Goal: Task Accomplishment & Management: Use online tool/utility

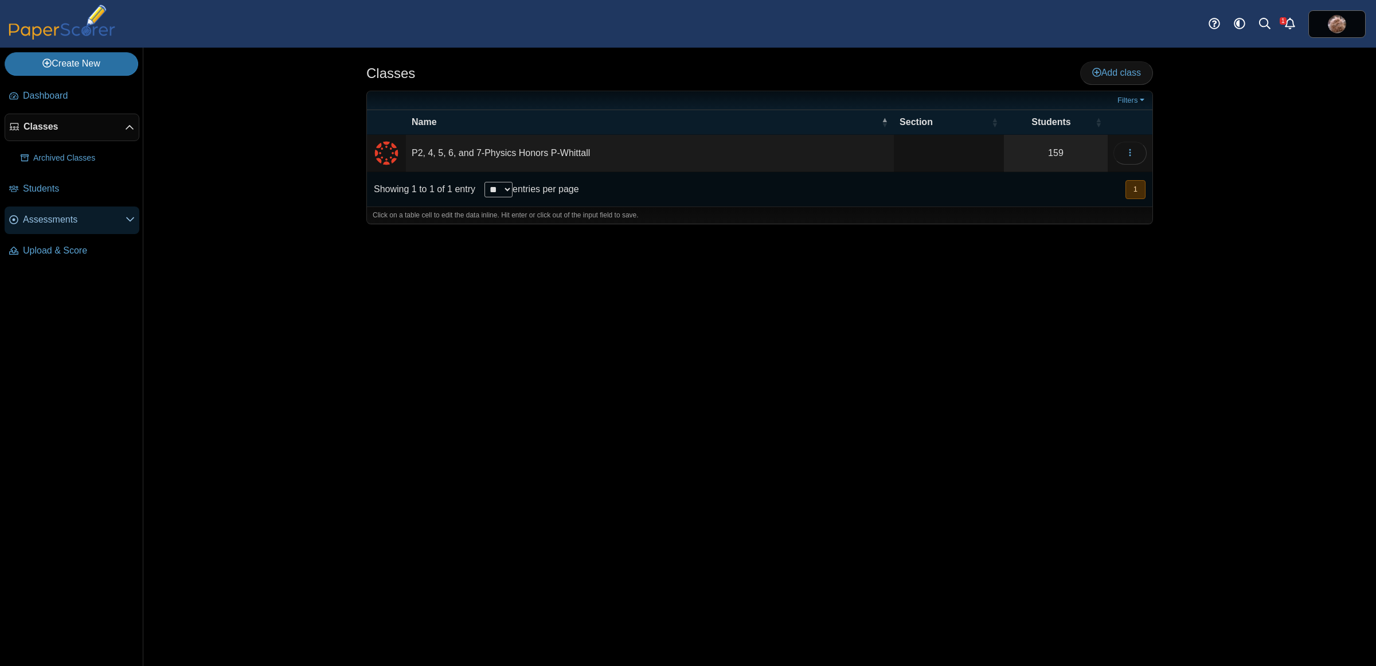
click at [59, 228] on link "Assessments" at bounding box center [72, 220] width 135 height 28
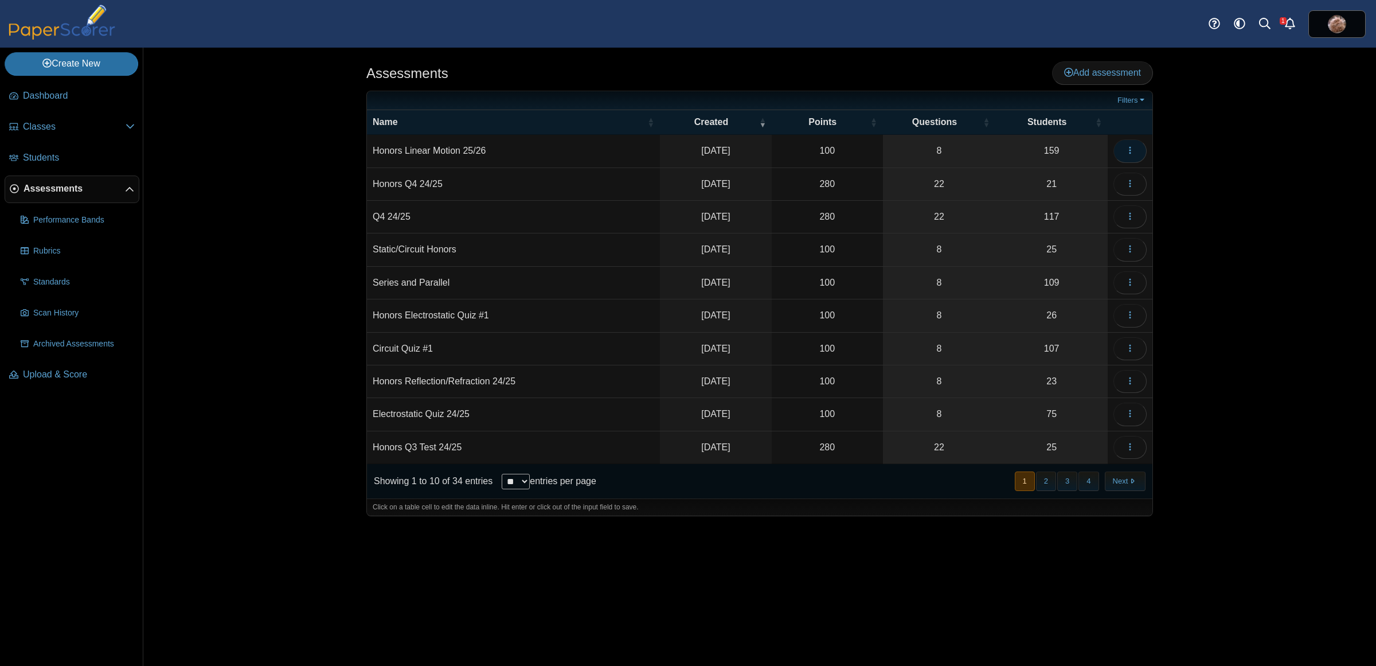
click at [1134, 154] on button "button" at bounding box center [1130, 150] width 33 height 23
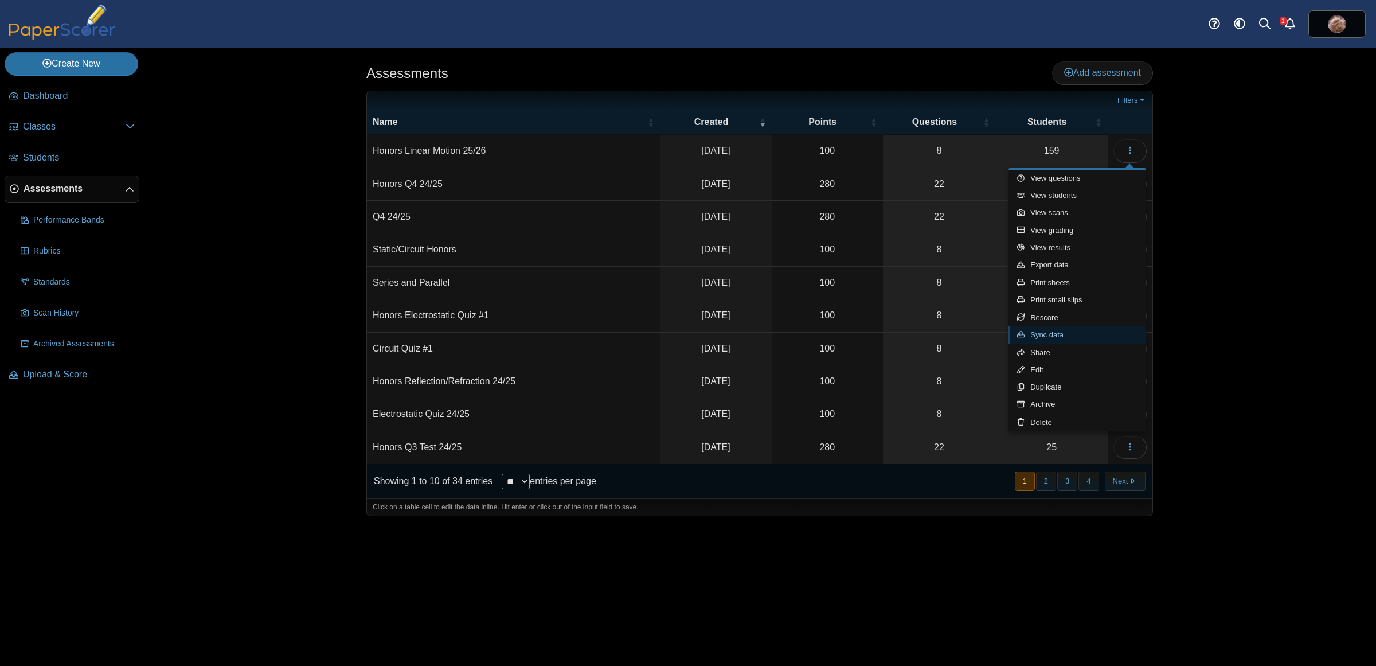
click at [1048, 334] on link "Sync data" at bounding box center [1078, 334] width 138 height 17
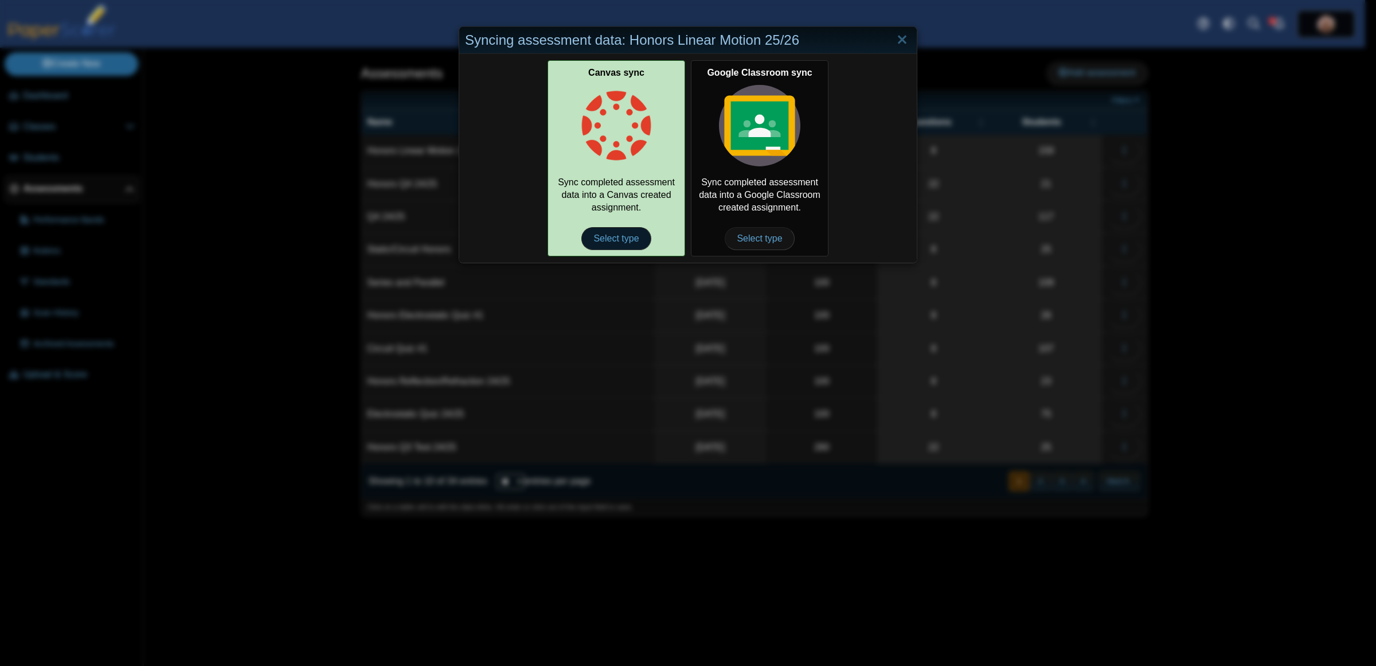
click at [623, 237] on span "Select type" at bounding box center [616, 238] width 69 height 23
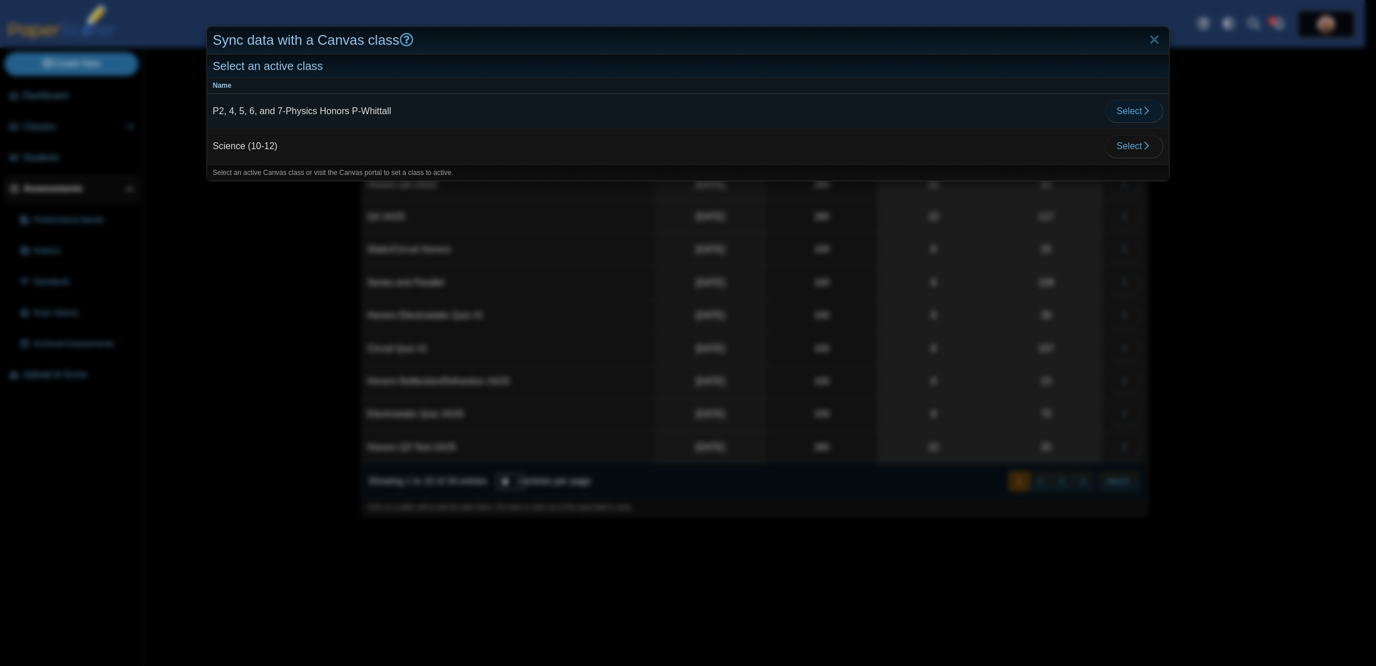
click at [1143, 113] on button "Select" at bounding box center [1134, 111] width 58 height 23
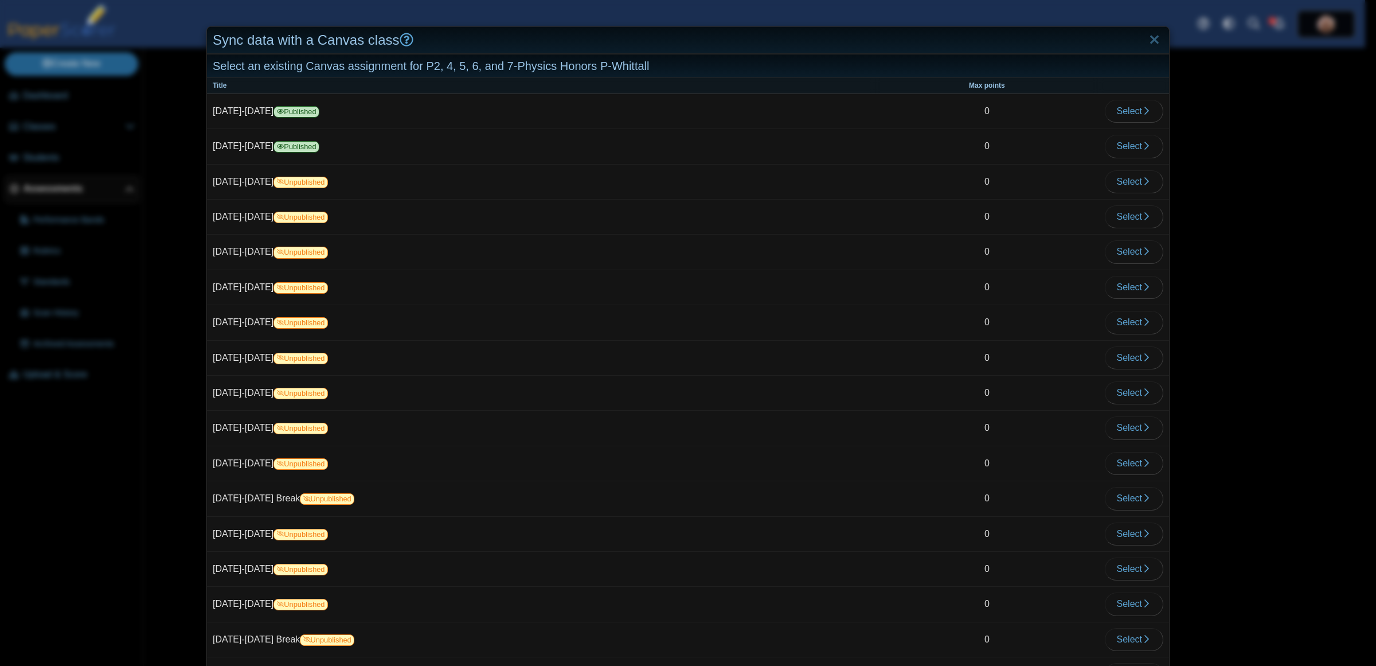
scroll to position [1055, 0]
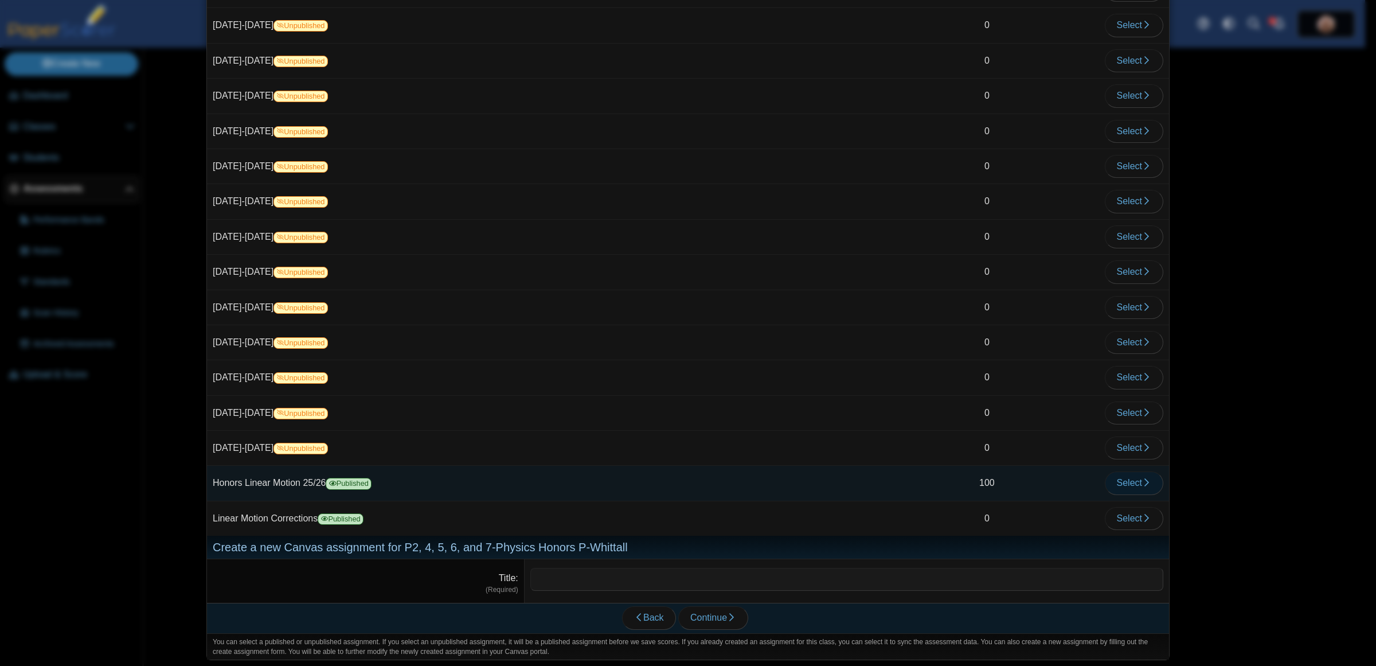
click at [1125, 481] on span "Select" at bounding box center [1134, 483] width 34 height 10
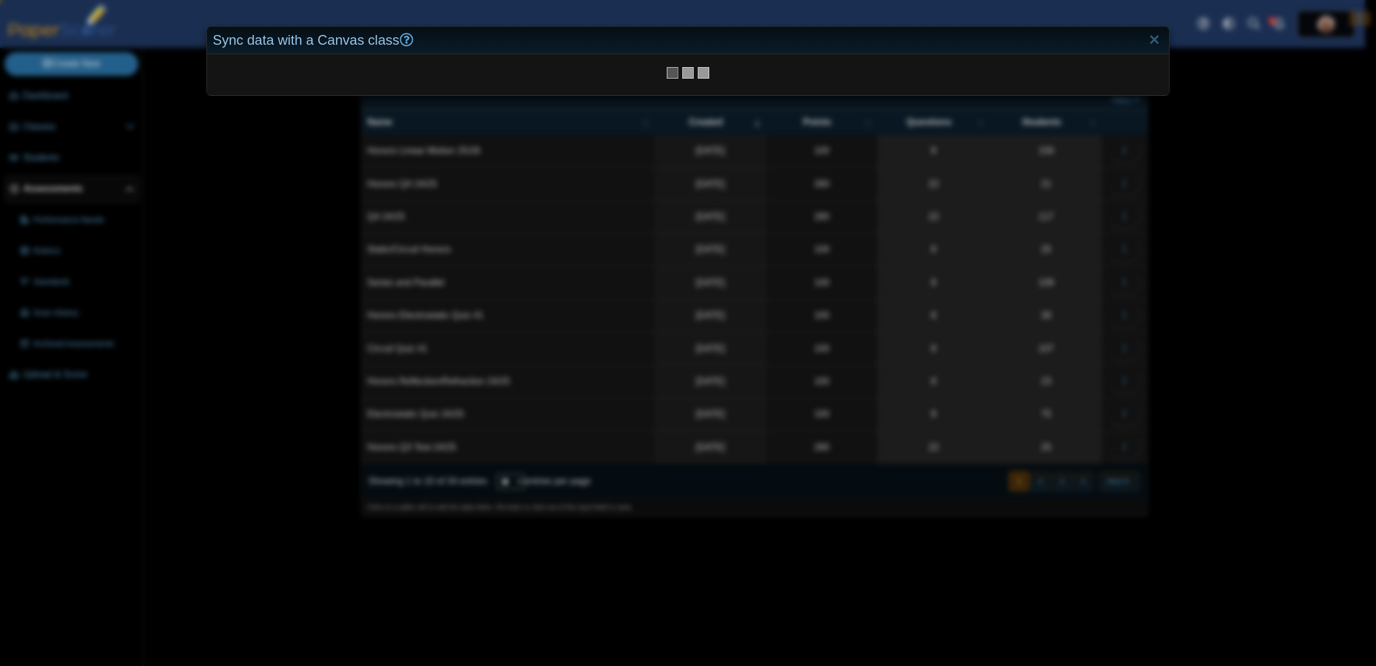
scroll to position [0, 0]
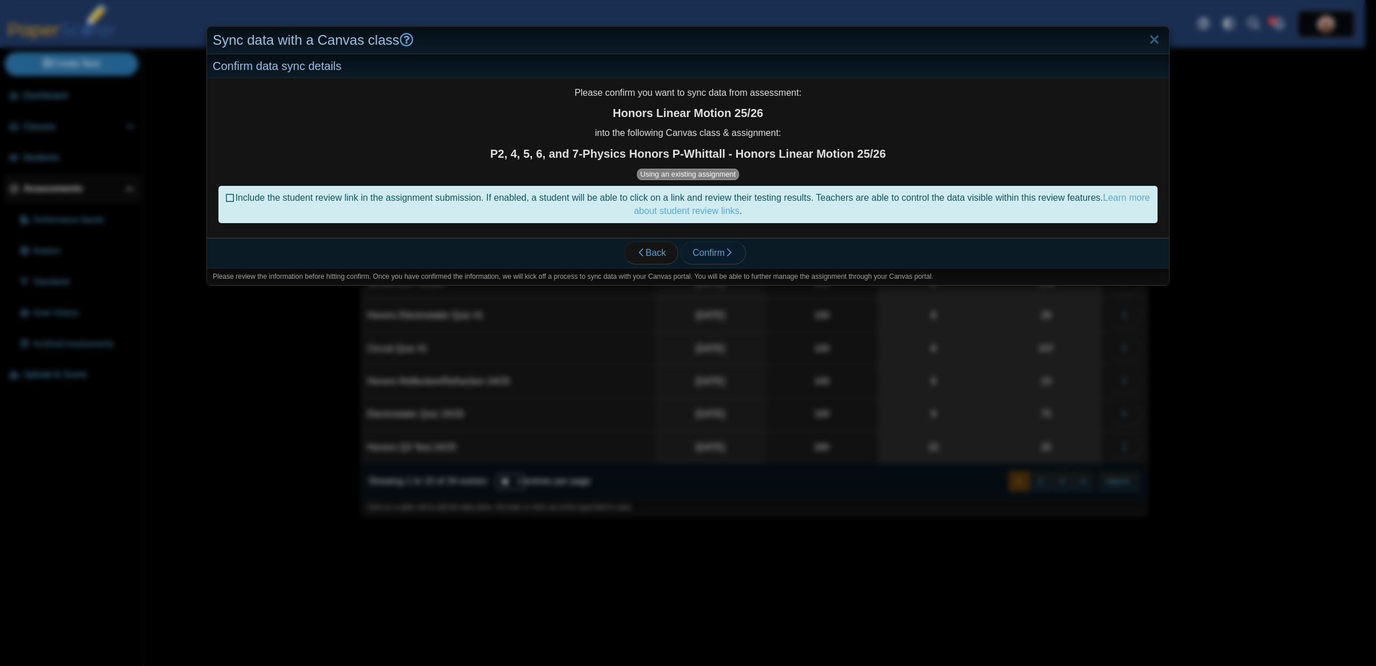
click at [700, 256] on span "Confirm" at bounding box center [713, 253] width 41 height 10
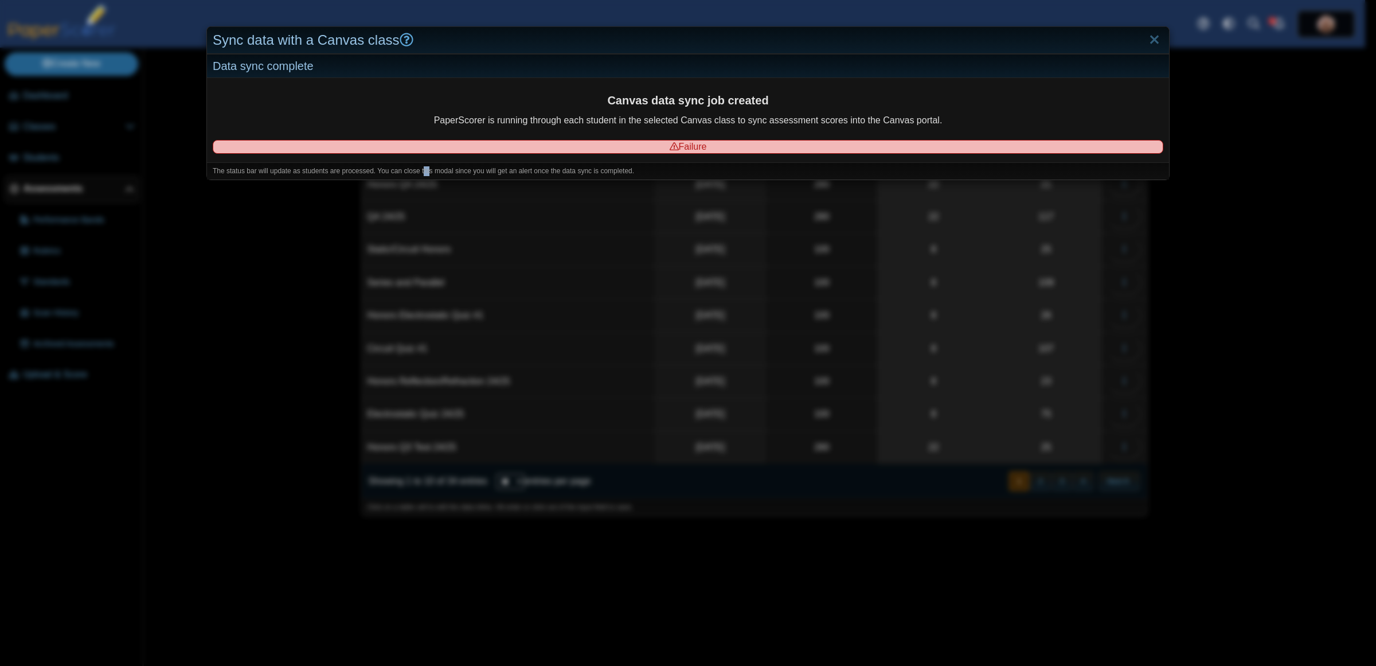
click at [405, 224] on div "Sync data with a Canvas class Data sync complete Canvas data sync job created P…" at bounding box center [688, 333] width 1376 height 666
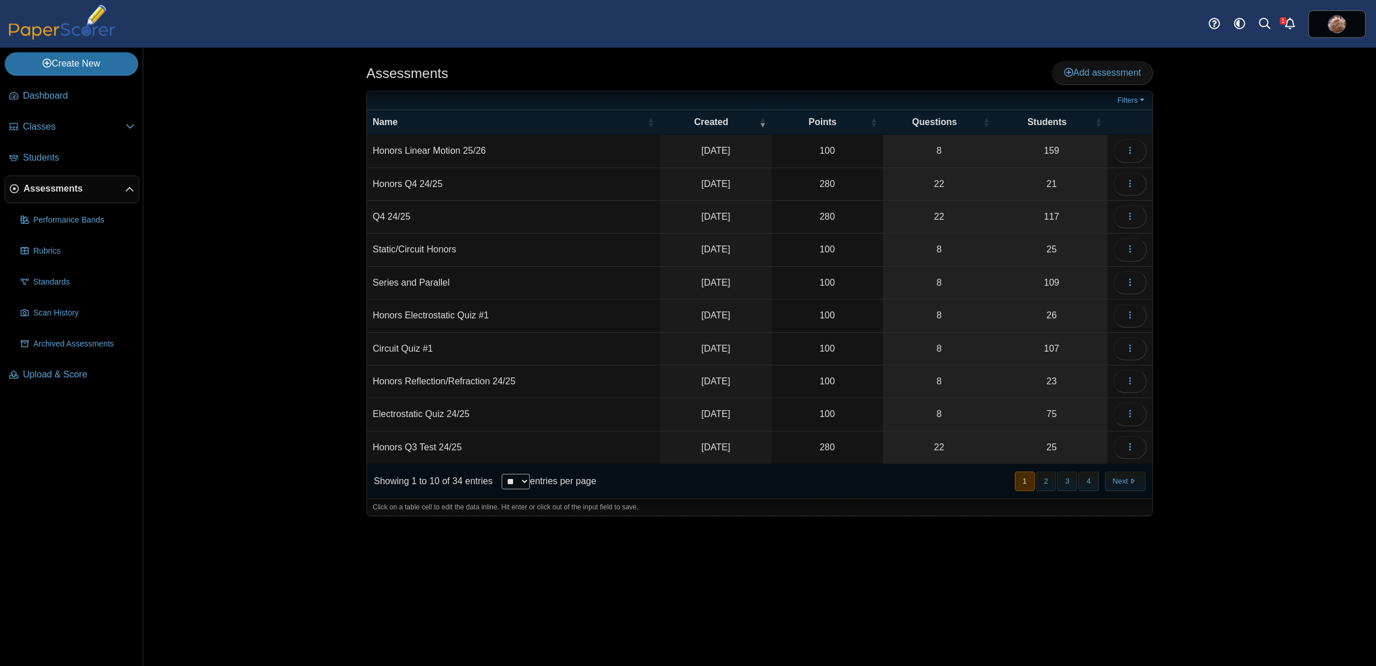
click at [468, 155] on td "Honors Linear Motion 25/26" at bounding box center [513, 151] width 293 height 33
drag, startPoint x: 223, startPoint y: 176, endPoint x: 883, endPoint y: 188, distance: 660.8
click at [221, 176] on div "Assessments Add assessment Filters" at bounding box center [759, 357] width 1233 height 618
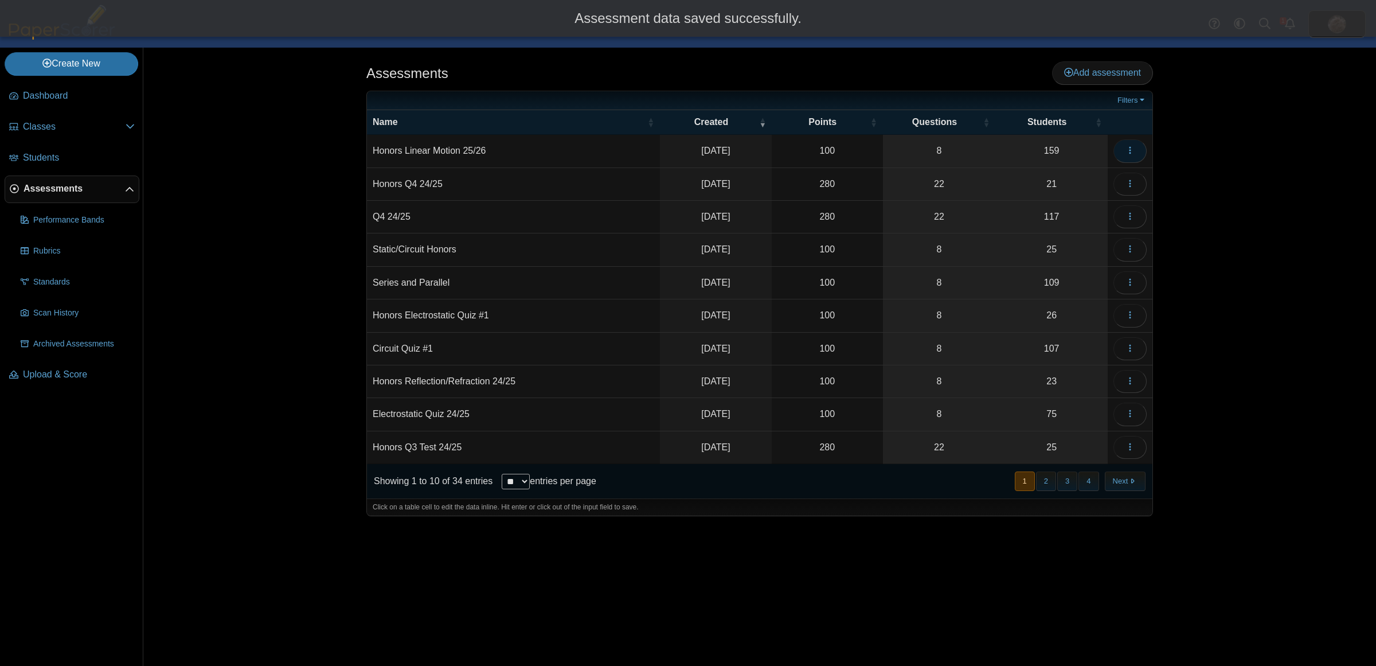
click at [1137, 155] on button "button" at bounding box center [1130, 150] width 33 height 23
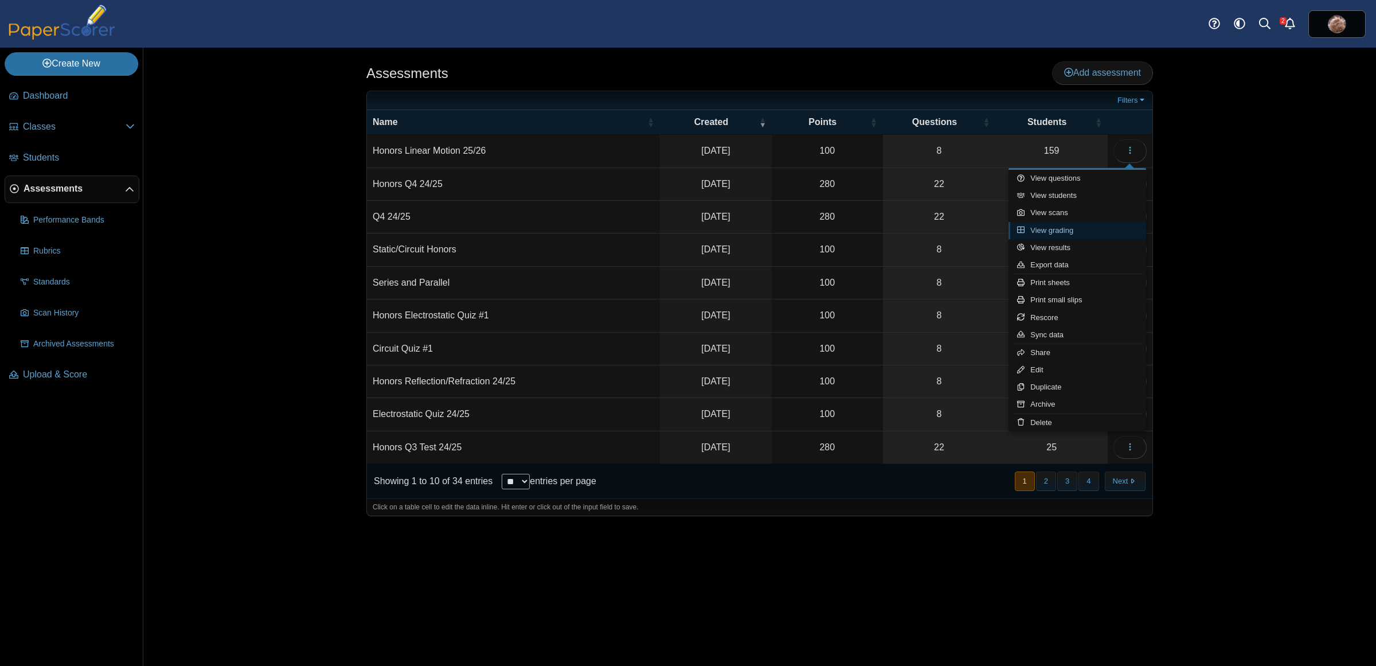
click at [1077, 230] on link "View grading" at bounding box center [1078, 230] width 138 height 17
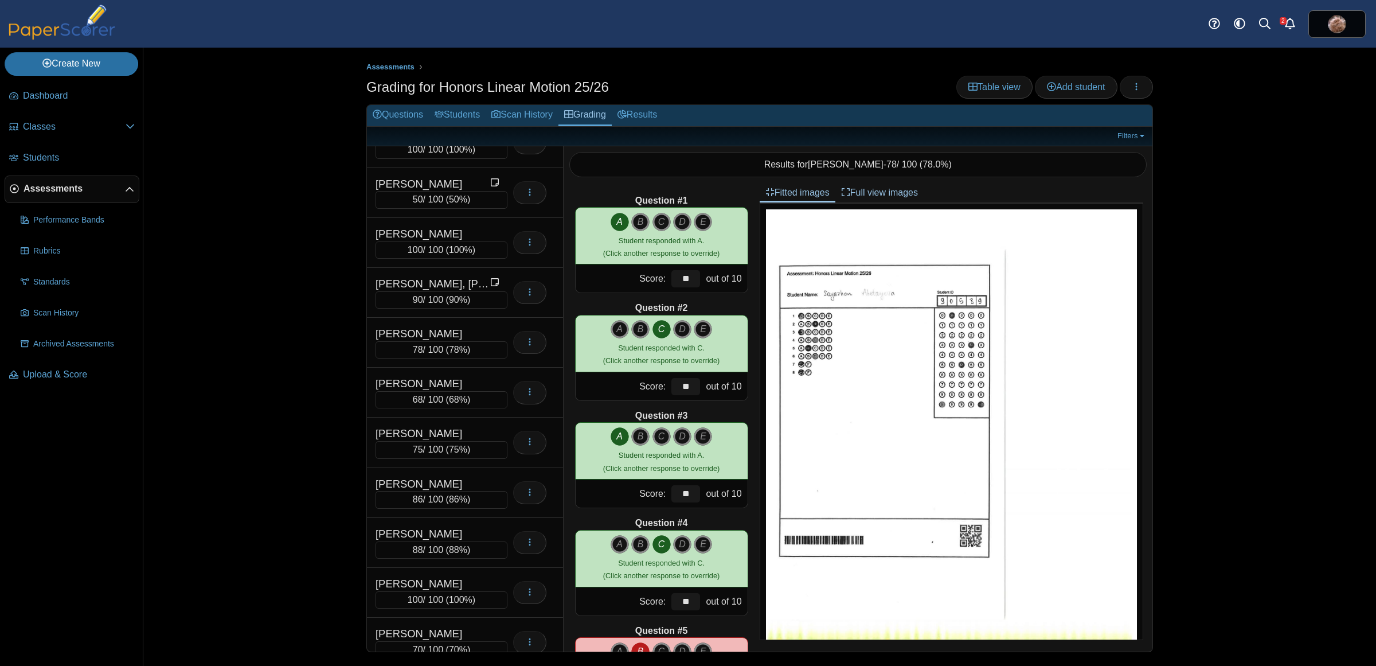
scroll to position [7038, 0]
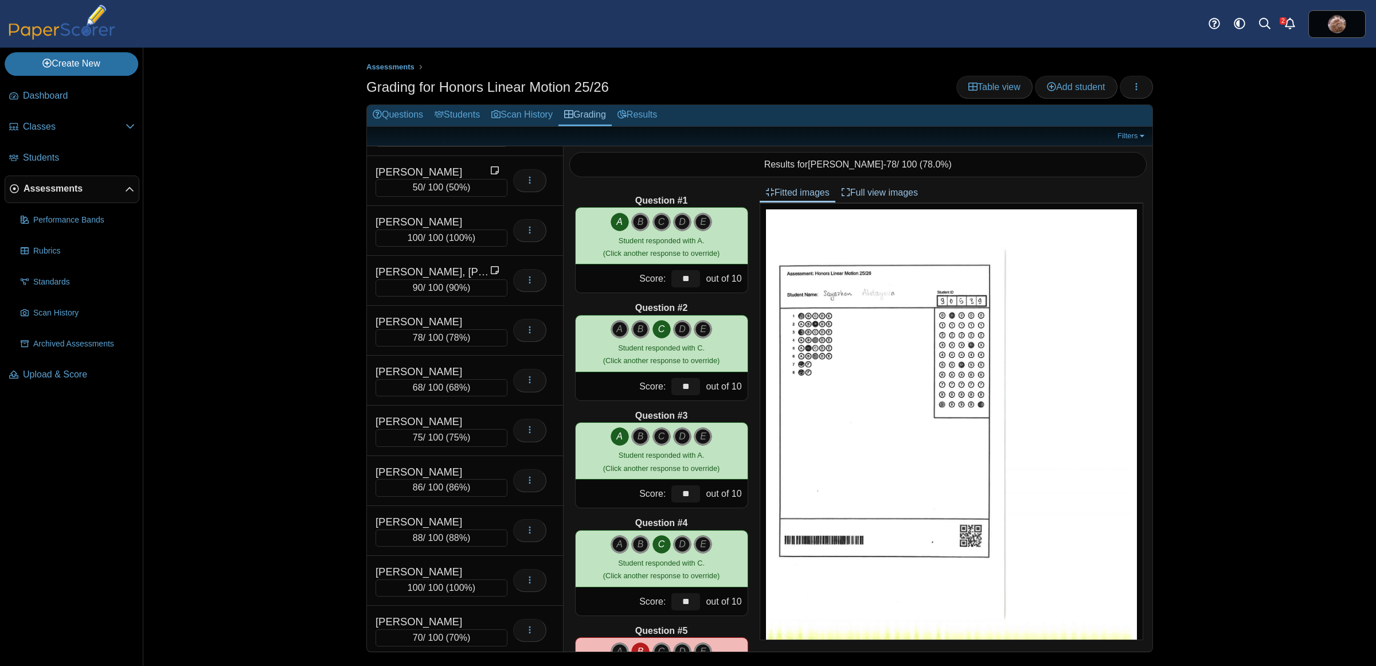
drag, startPoint x: 294, startPoint y: 234, endPoint x: 282, endPoint y: 206, distance: 30.0
click at [294, 234] on div "Assessments Grading for Honors Linear Motion 25/26 Table view Add student Loadi…" at bounding box center [759, 357] width 1233 height 618
